Goal: Task Accomplishment & Management: Manage account settings

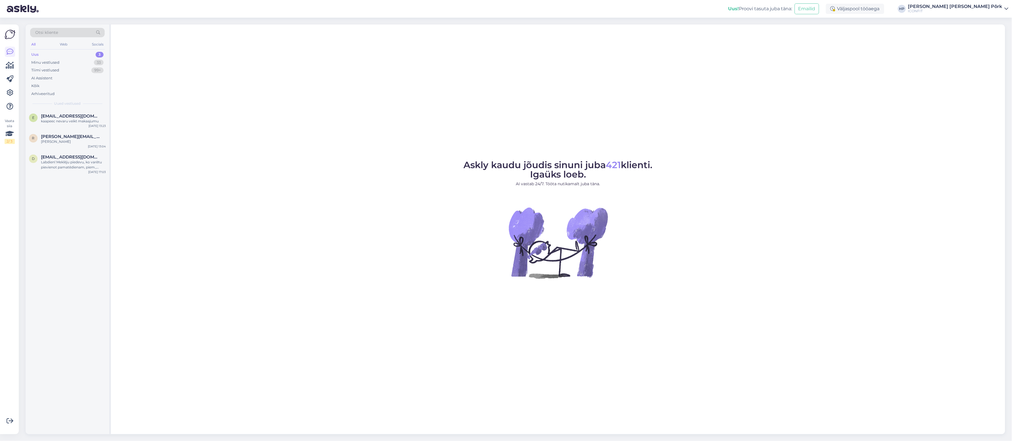
click at [26, 8] on img at bounding box center [23, 9] width 32 height 18
click at [11, 36] on img at bounding box center [10, 34] width 11 height 11
click at [10, 67] on icon at bounding box center [10, 65] width 8 height 7
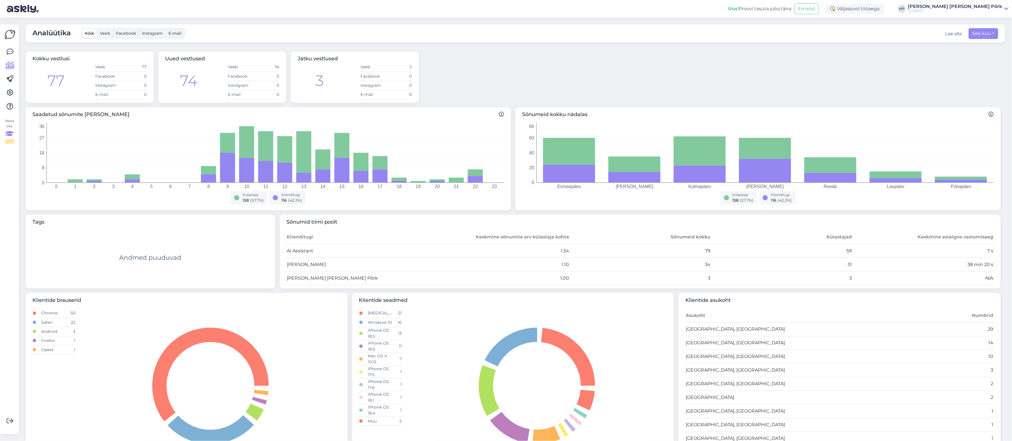
click at [12, 123] on div "Vaata siia 2 / 3" at bounding box center [10, 131] width 10 height 26
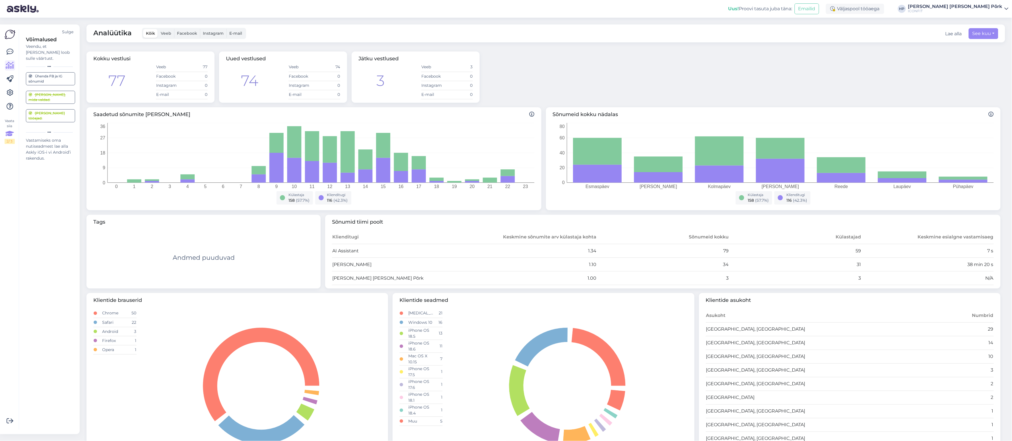
click at [12, 123] on div "Vaata siia 2 / 3" at bounding box center [10, 131] width 10 height 26
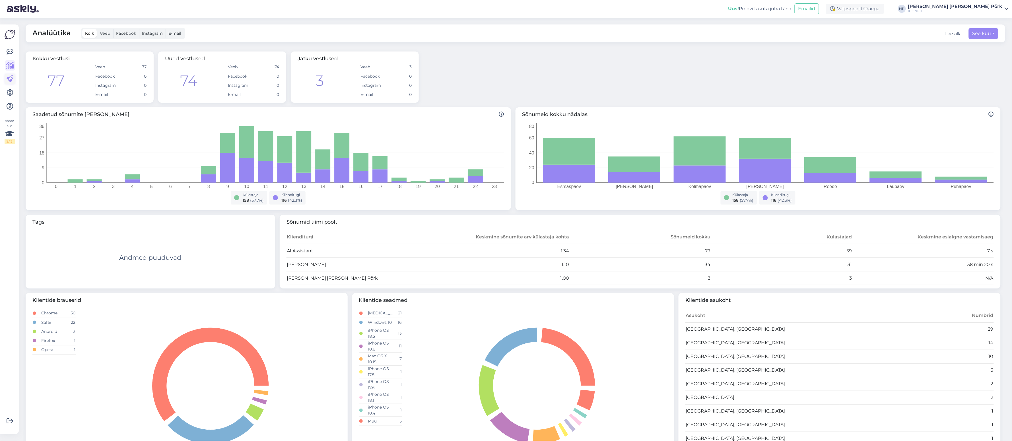
click at [12, 78] on icon at bounding box center [10, 79] width 7 height 7
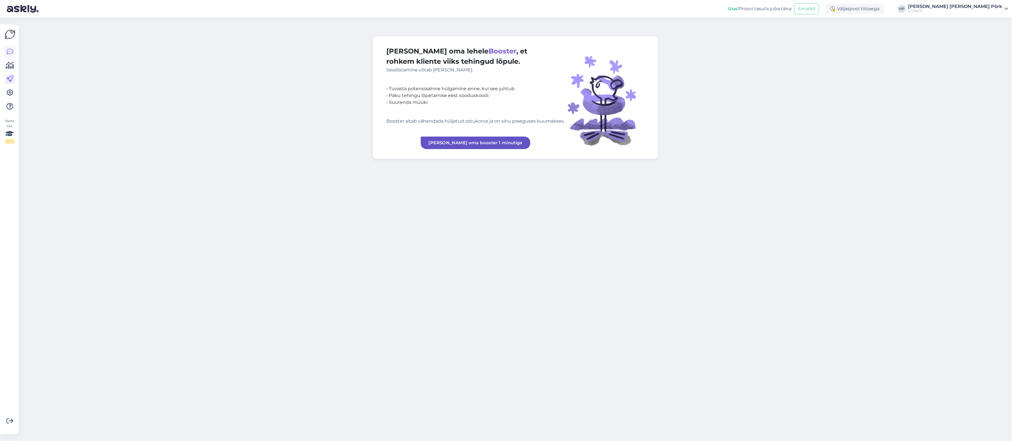
click at [12, 53] on icon at bounding box center [10, 51] width 7 height 7
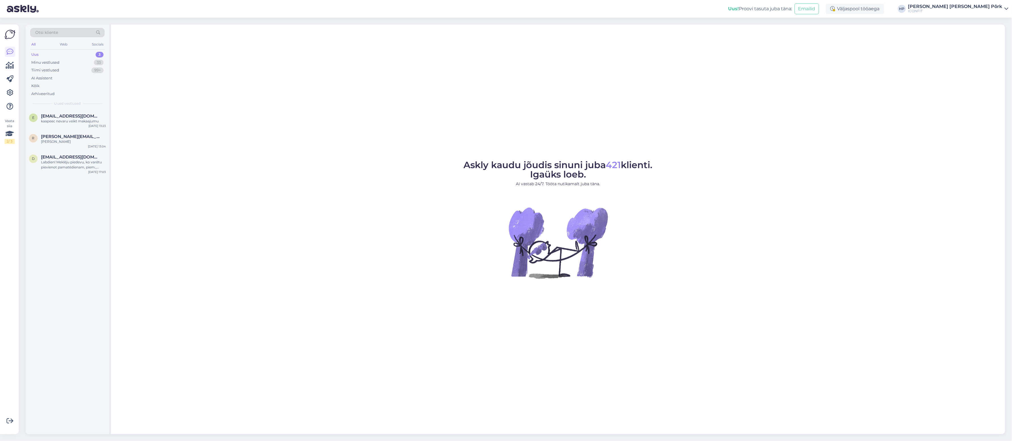
click at [53, 255] on div "e [EMAIL_ADDRESS][DOMAIN_NAME] kaapeec nevaru veikt makaajumu [DATE] 13:23 r [P…" at bounding box center [68, 272] width 84 height 325
click at [889, 47] on div "Askly kaudu jõudis sinuni juba 421 klienti. Igaüks loeb. AI vastab 24/7. Tööta …" at bounding box center [558, 229] width 894 height 410
drag, startPoint x: 835, startPoint y: 7, endPoint x: 849, endPoint y: 8, distance: 14.2
click at [792, 7] on div "Uus! Proovi tasuta [PERSON_NAME]:" at bounding box center [760, 8] width 64 height 7
click at [819, 8] on button "Emailid" at bounding box center [807, 8] width 24 height 11
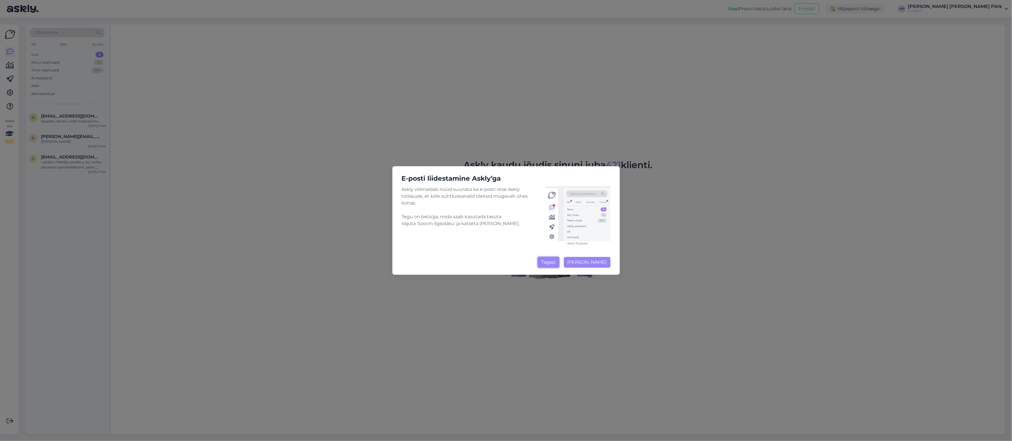
click at [546, 264] on button "Tagasi" at bounding box center [549, 262] width 22 height 11
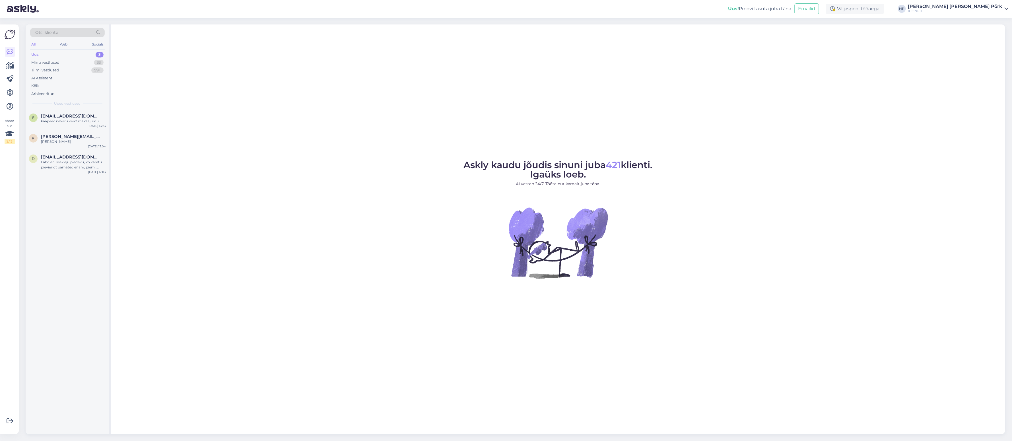
click at [676, 215] on figure "Askly kaudu jõudis sinuni juba 421 klienti. Igaüks loeb. AI vastab 24/7. Tööta …" at bounding box center [558, 226] width 884 height 133
click at [8, 65] on icon at bounding box center [10, 65] width 8 height 7
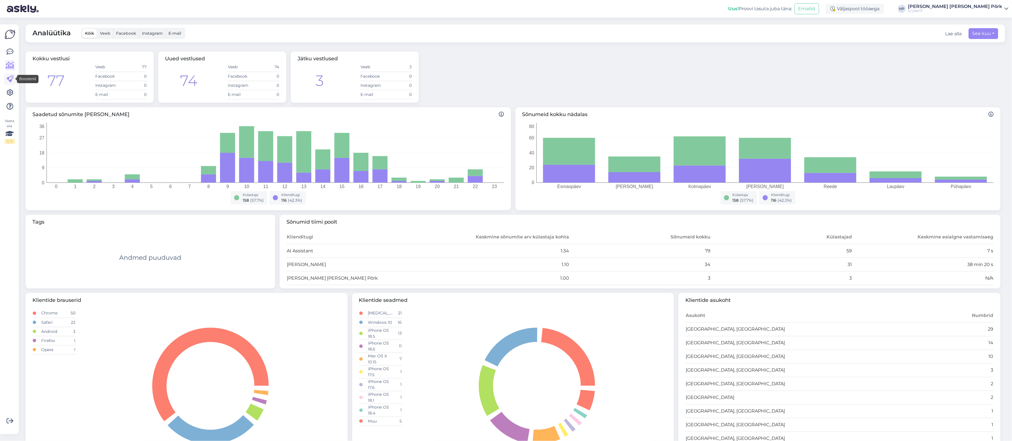
click at [9, 78] on icon at bounding box center [10, 79] width 7 height 7
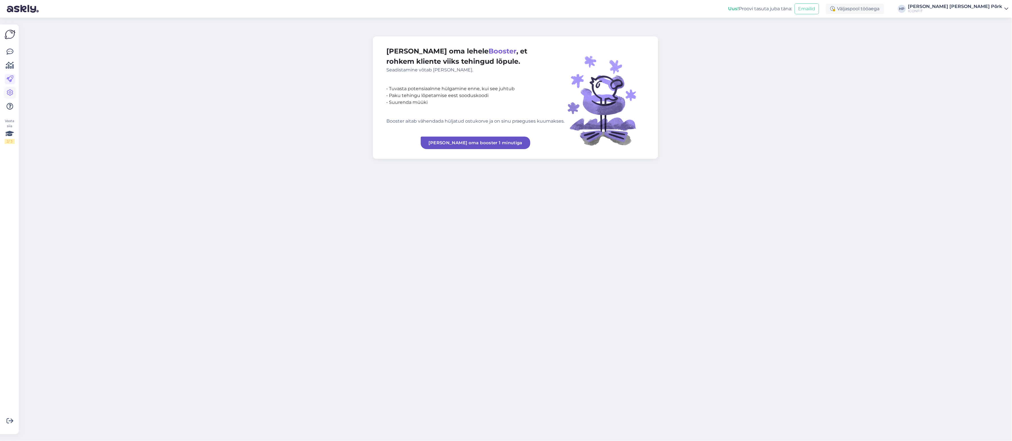
click at [12, 91] on icon at bounding box center [10, 92] width 7 height 7
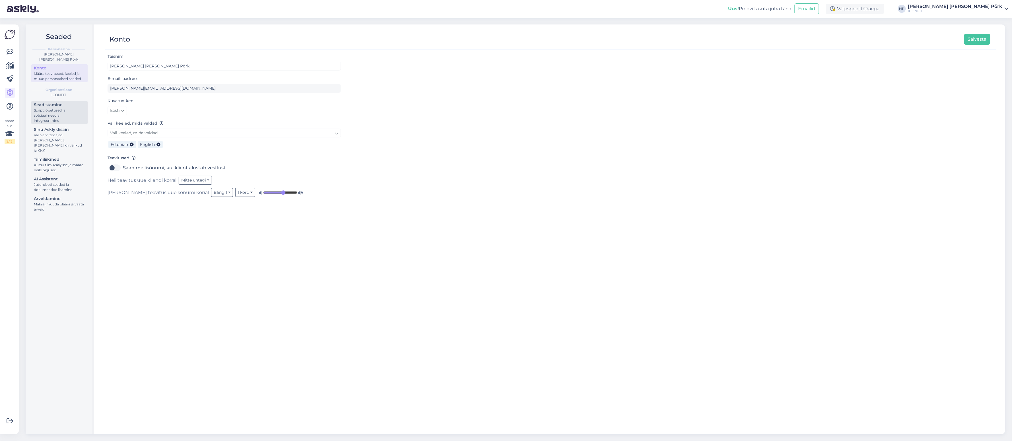
click at [52, 108] on div "Script, õpetused ja sotsiaalmeedia integreerimine" at bounding box center [59, 115] width 51 height 15
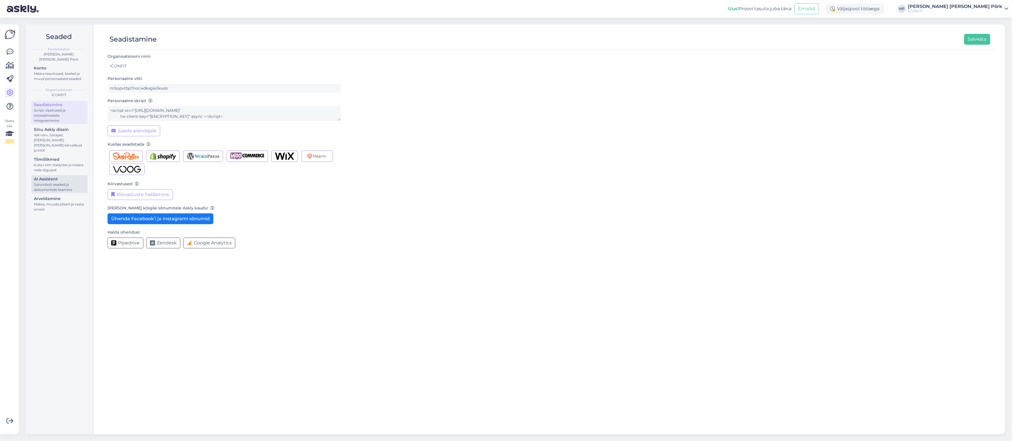
click at [53, 182] on div "Juturoboti seaded ja dokumentide lisamine" at bounding box center [59, 187] width 51 height 10
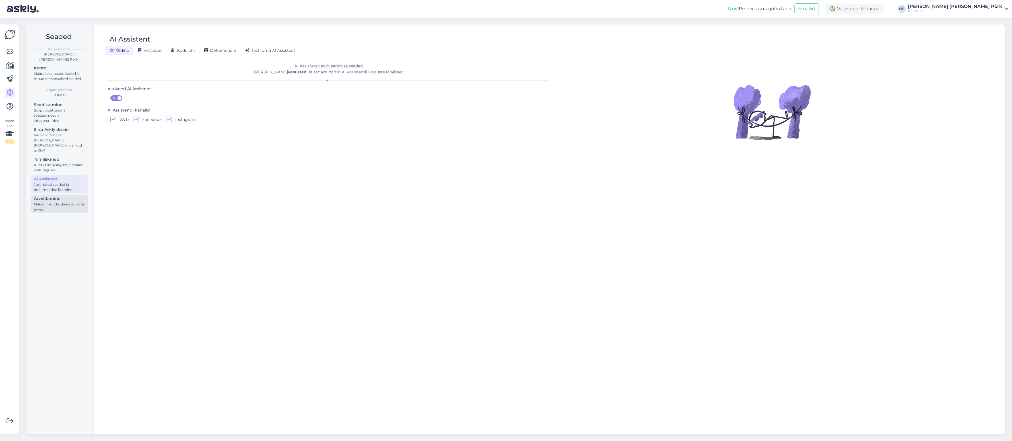
click at [52, 196] on div "Arveldamine" at bounding box center [59, 199] width 51 height 6
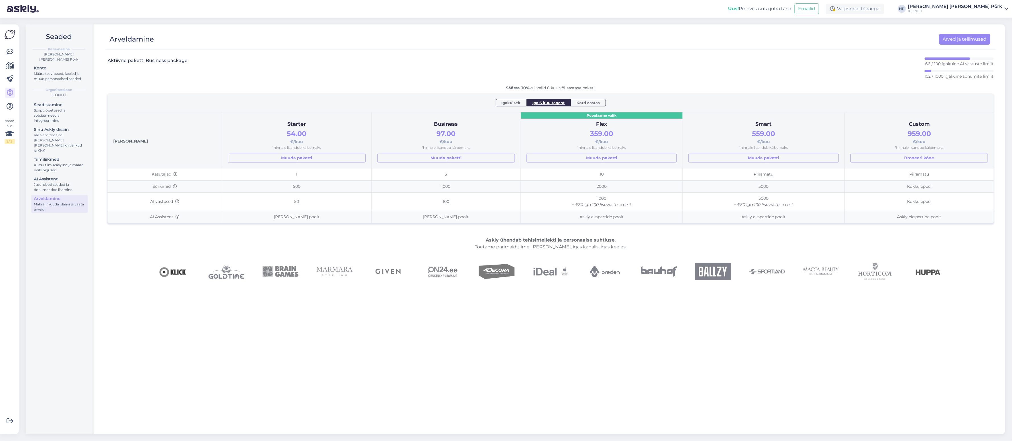
click at [563, 66] on div "Aktiivne pakett: Business package 66 / 100 igakuine AI vastuste limiit 102 / 10…" at bounding box center [551, 71] width 886 height 28
click at [962, 39] on link "Arved ja tellimused" at bounding box center [964, 39] width 51 height 11
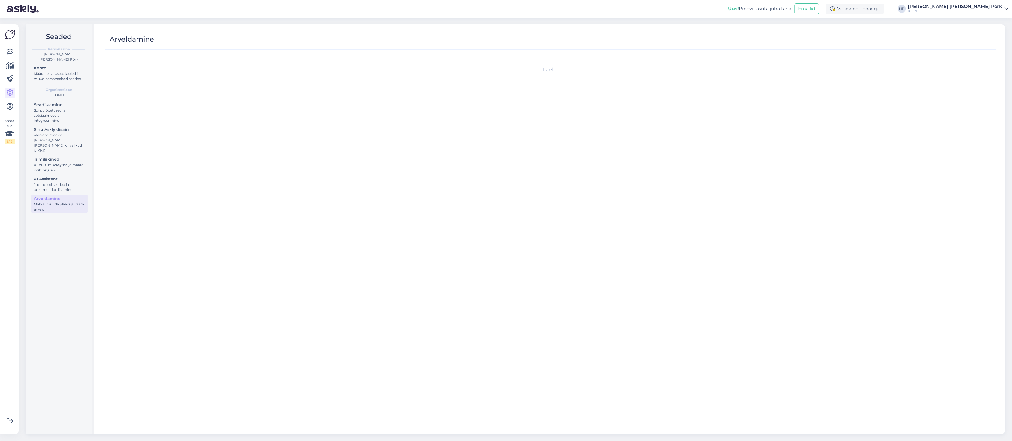
click at [8, 42] on div "Vaata siia 2 / 3" at bounding box center [10, 229] width 11 height 401
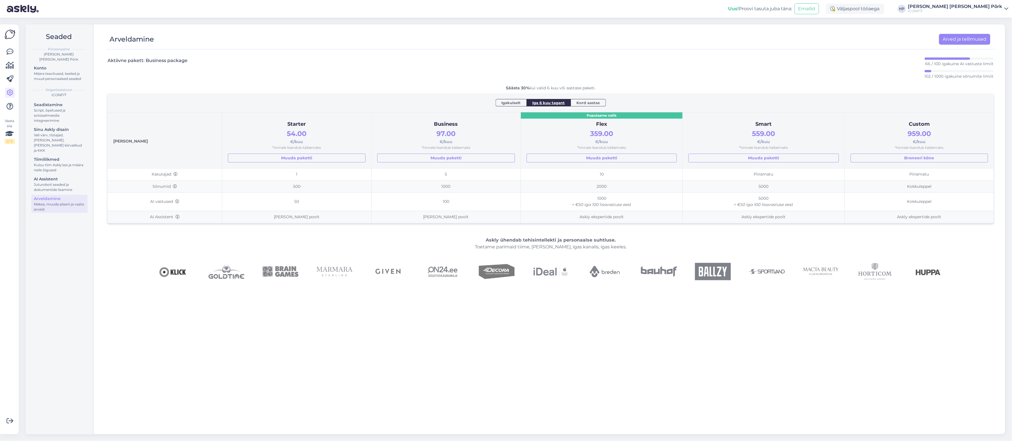
click at [9, 36] on img at bounding box center [10, 34] width 11 height 11
click at [18, 8] on img at bounding box center [23, 9] width 32 height 18
